Goal: Task Accomplishment & Management: Manage account settings

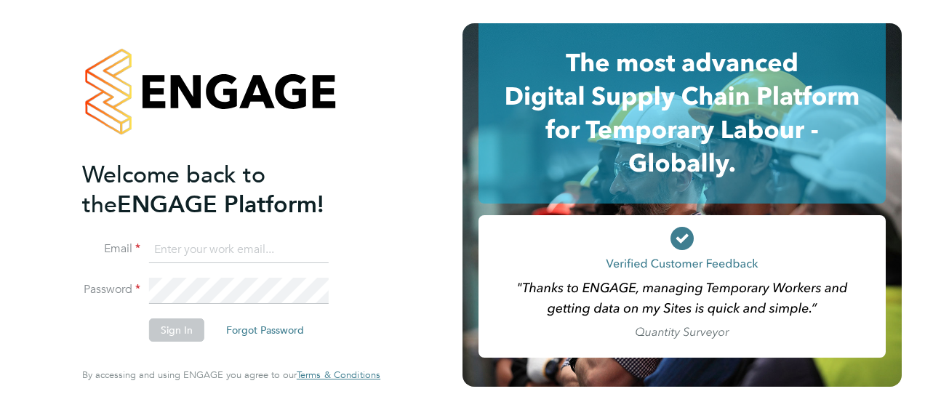
type input "[PERSON_NAME][EMAIL_ADDRESS][DOMAIN_NAME]"
click at [179, 324] on button "Sign In" at bounding box center [176, 329] width 55 height 23
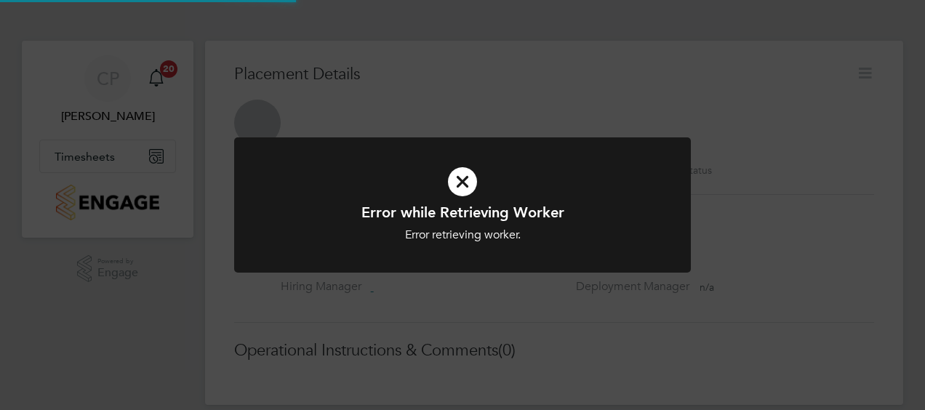
click at [96, 160] on div "Error while Retrieving Worker Error retrieving worker. Cancel Okay" at bounding box center [462, 205] width 925 height 410
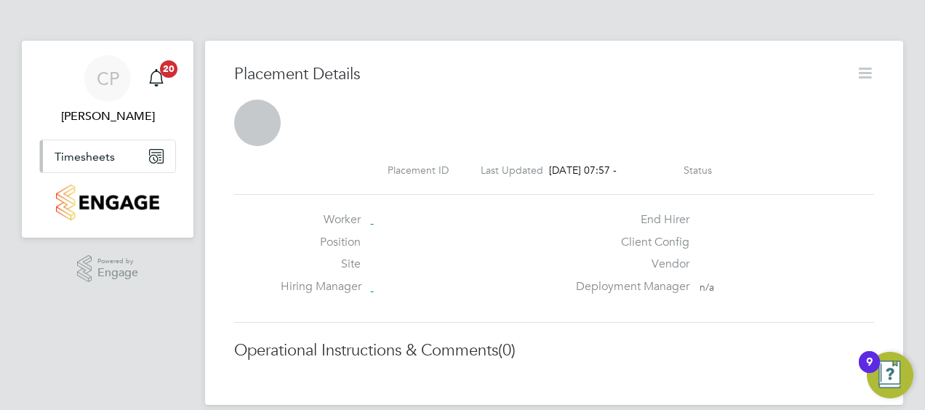
click at [99, 156] on span "Timesheets" at bounding box center [85, 157] width 60 height 14
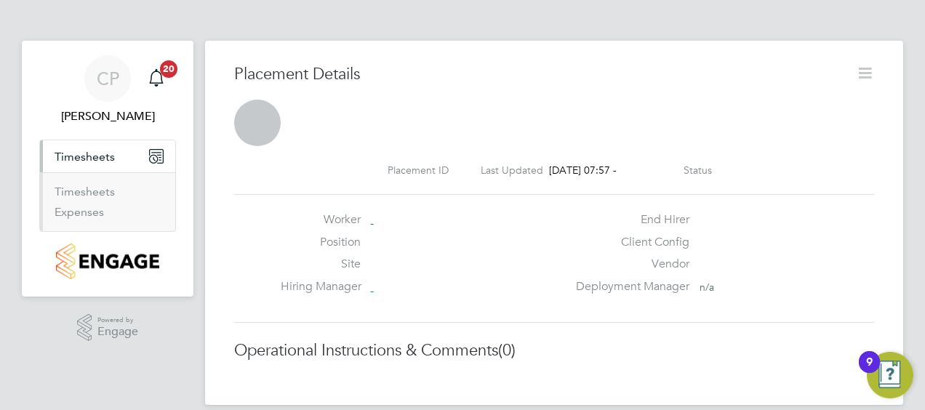
click at [72, 182] on ul "Timesheets Expenses" at bounding box center [107, 201] width 135 height 59
click at [72, 189] on link "Timesheets" at bounding box center [85, 192] width 60 height 14
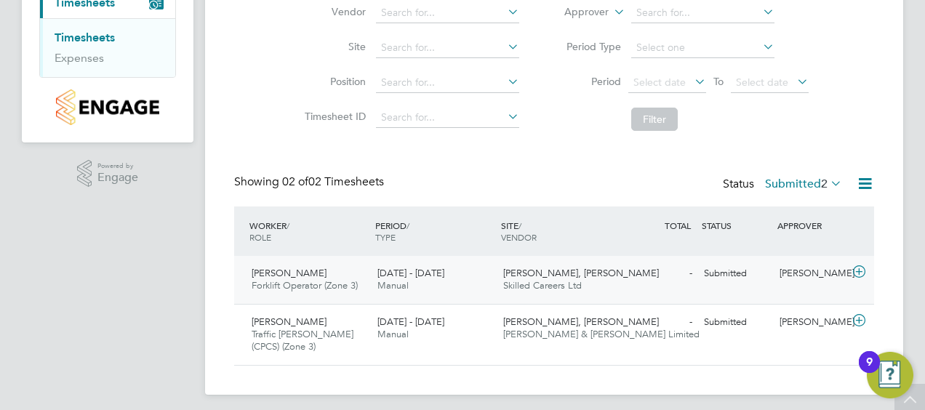
scroll to position [161, 0]
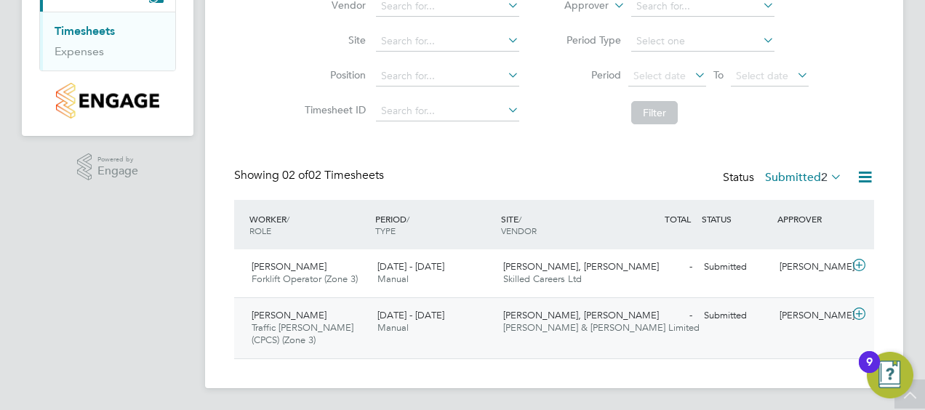
click at [352, 331] on div "Leo Caldwell Traffic Marshall (CPCS) (Zone 3) 25 - 31 Aug 2025" at bounding box center [309, 328] width 126 height 49
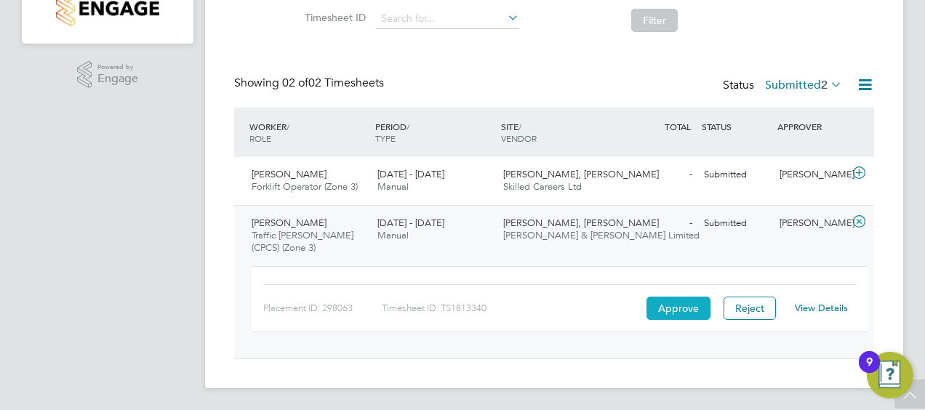
click at [682, 311] on button "Approve" at bounding box center [678, 308] width 64 height 23
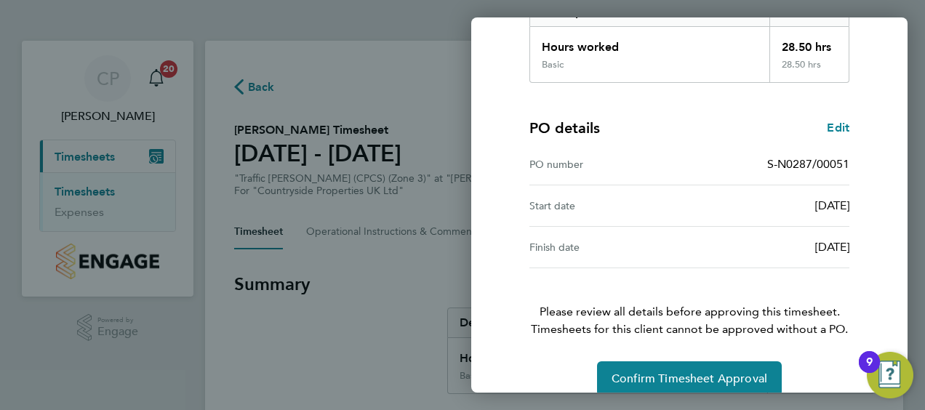
scroll to position [285, 0]
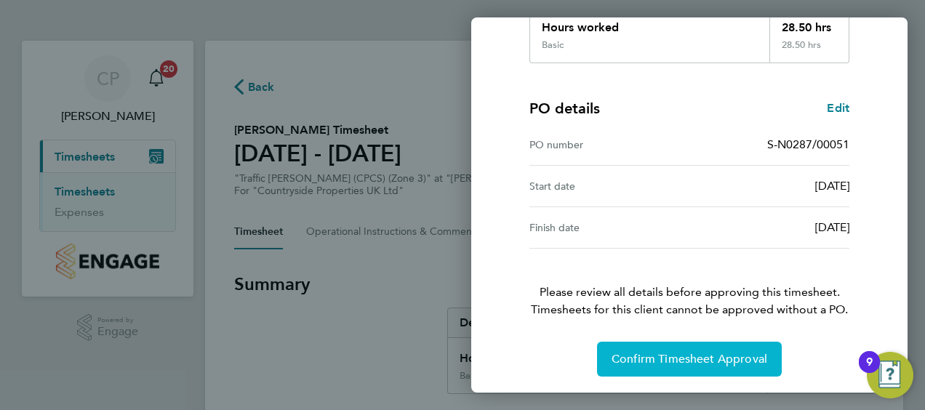
click at [675, 361] on span "Confirm Timesheet Approval" at bounding box center [690, 359] width 156 height 15
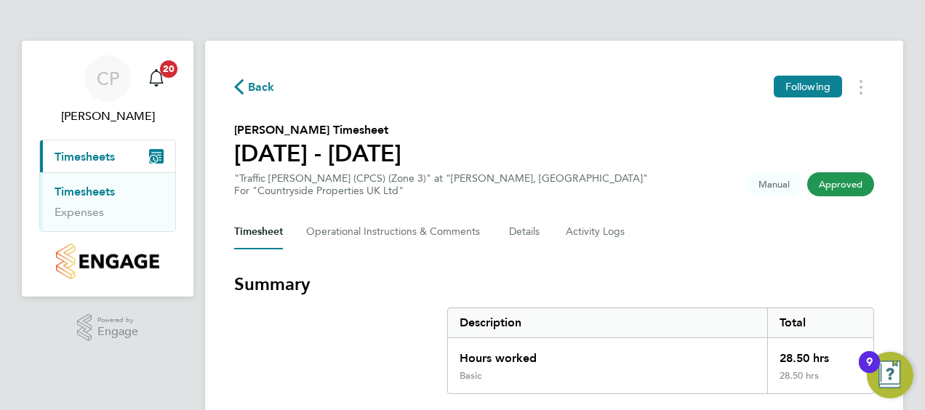
click at [74, 188] on link "Timesheets" at bounding box center [85, 192] width 60 height 14
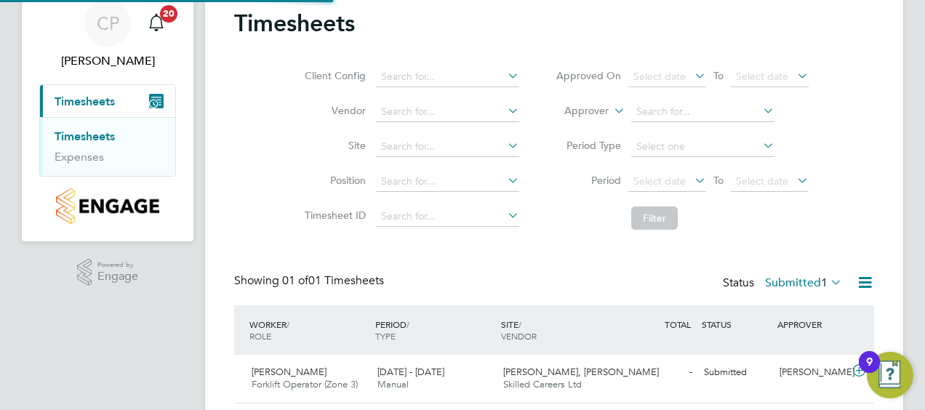
scroll to position [100, 0]
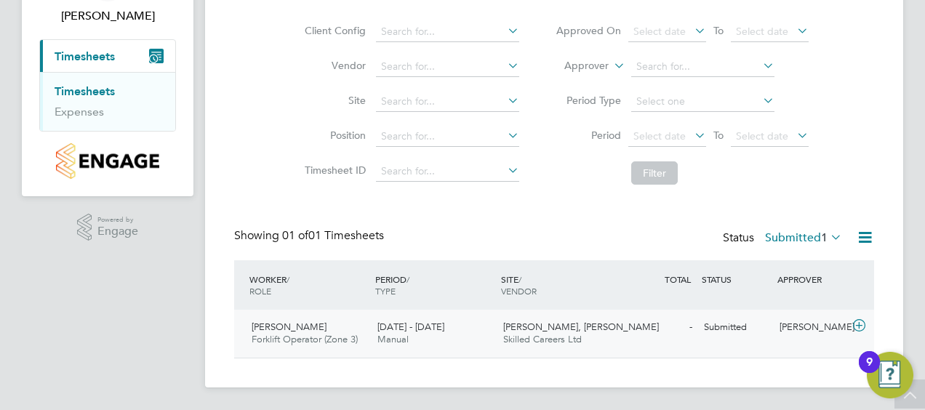
click at [444, 323] on span "[DATE] - [DATE]" at bounding box center [410, 327] width 67 height 12
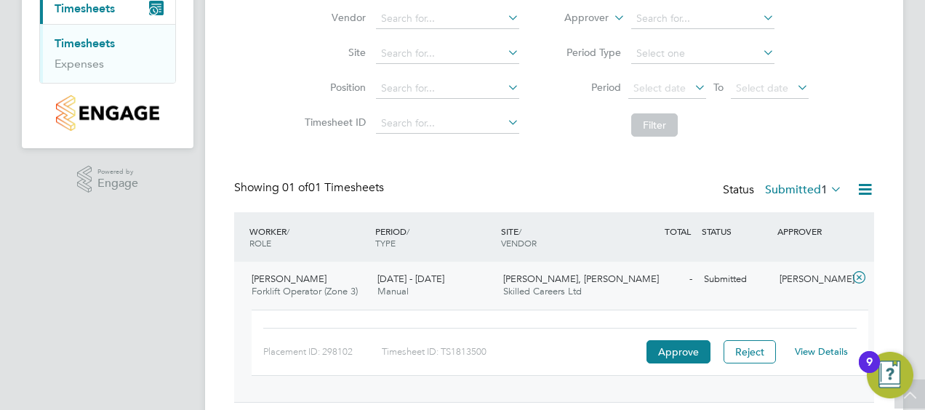
scroll to position [192, 0]
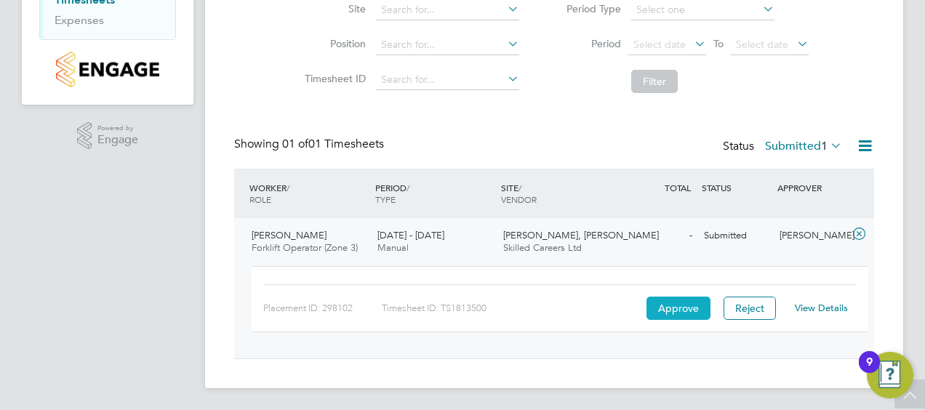
click at [666, 303] on button "Approve" at bounding box center [678, 308] width 64 height 23
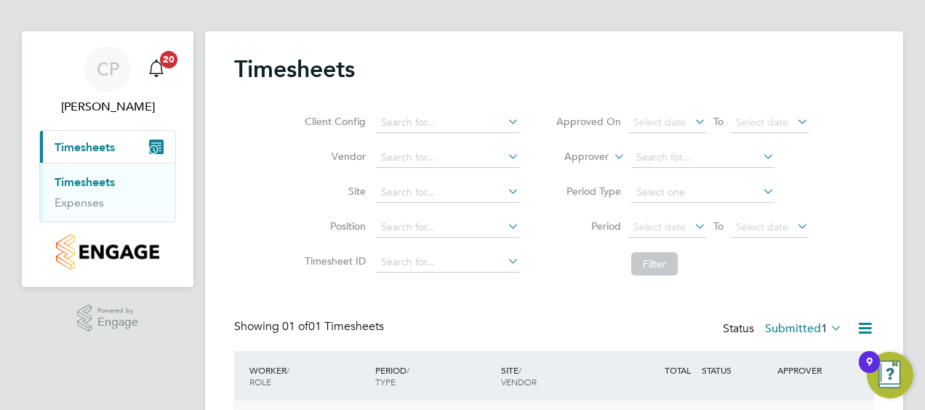
scroll to position [0, 0]
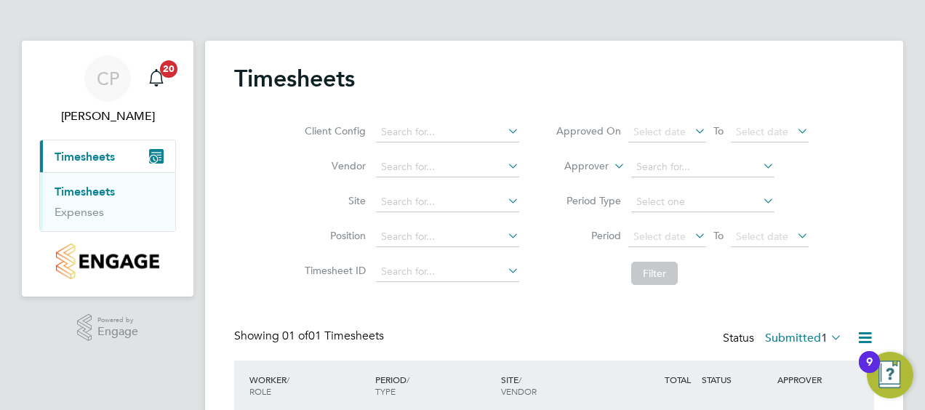
click at [85, 188] on link "Timesheets" at bounding box center [85, 192] width 60 height 14
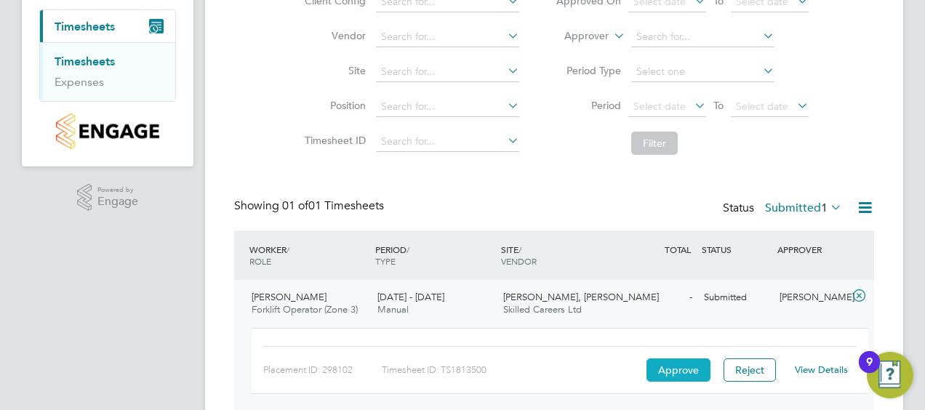
scroll to position [192, 0]
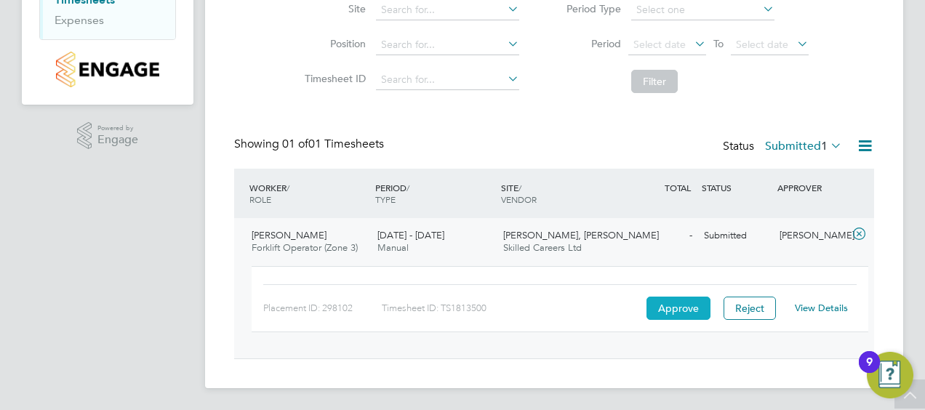
click at [673, 306] on button "Approve" at bounding box center [678, 308] width 64 height 23
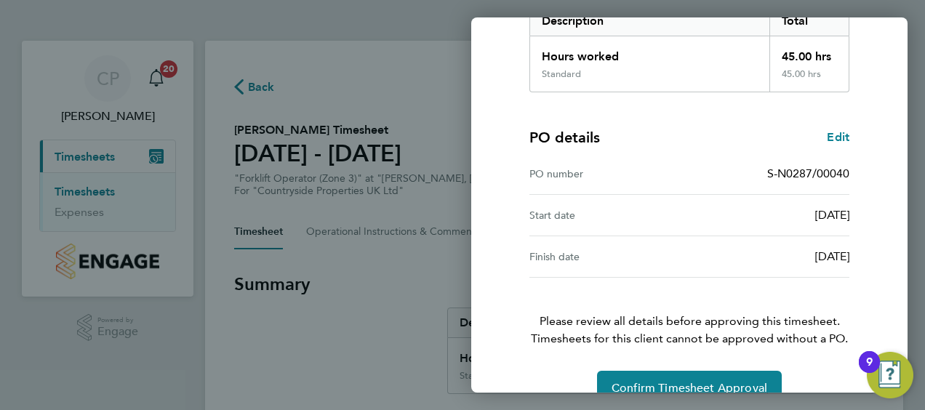
scroll to position [285, 0]
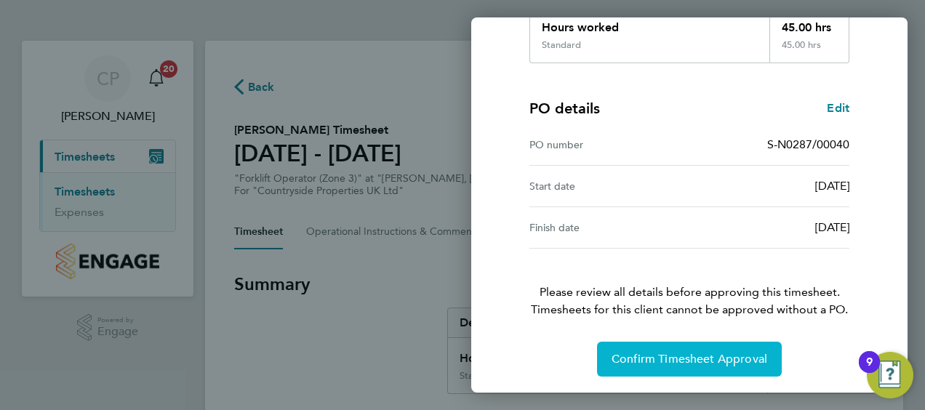
click at [689, 362] on span "Confirm Timesheet Approval" at bounding box center [690, 359] width 156 height 15
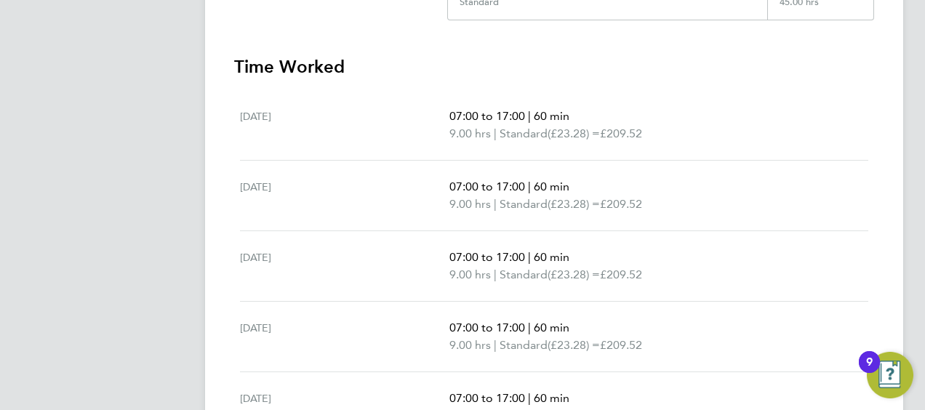
scroll to position [59, 0]
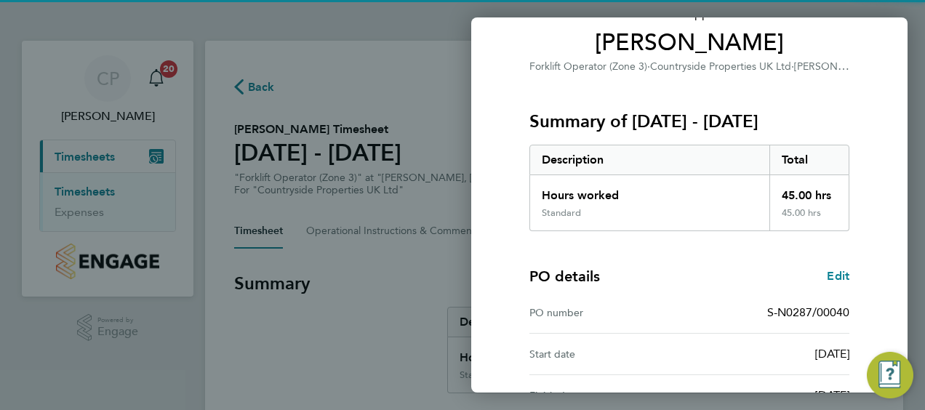
scroll to position [285, 0]
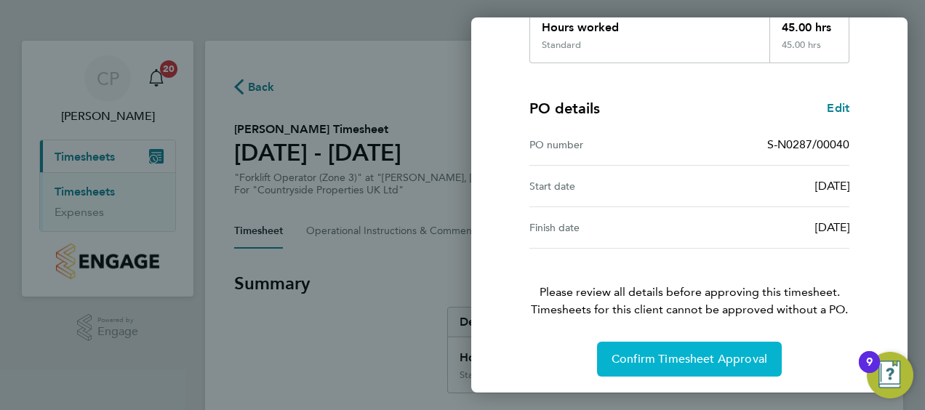
drag, startPoint x: 676, startPoint y: 362, endPoint x: 668, endPoint y: 355, distance: 10.3
click at [676, 362] on span "Confirm Timesheet Approval" at bounding box center [690, 359] width 156 height 15
